Goal: Entertainment & Leisure: Consume media (video, audio)

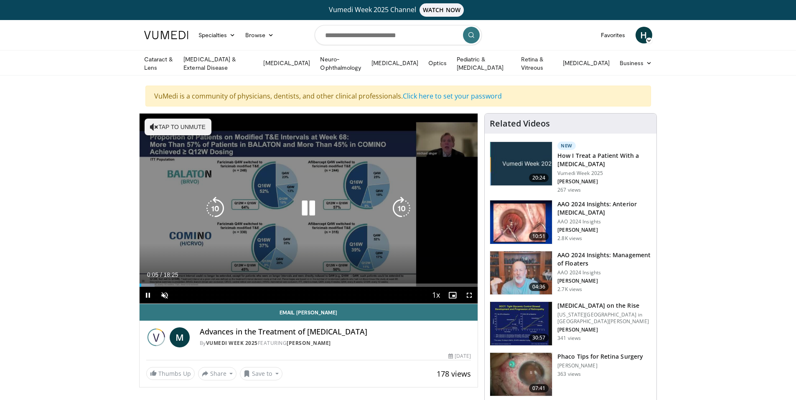
click at [182, 124] on button "Tap to unmute" at bounding box center [177, 127] width 67 height 17
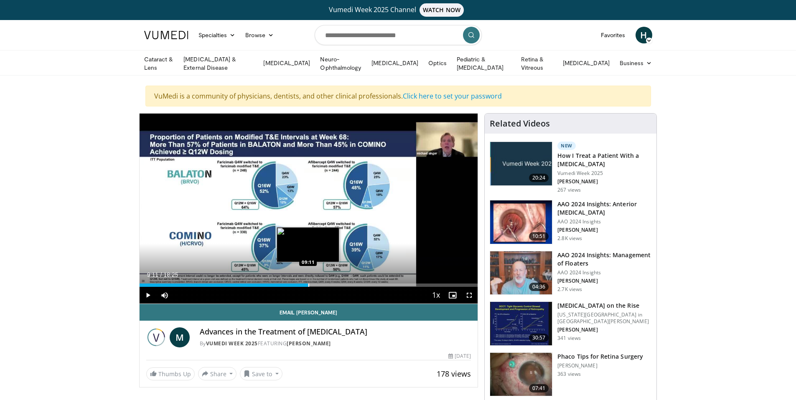
drag, startPoint x: 163, startPoint y: 285, endPoint x: 308, endPoint y: 277, distance: 145.1
click at [308, 279] on div "Loaded : 50.23% 09:11 09:11" at bounding box center [308, 283] width 338 height 8
